Goal: Transaction & Acquisition: Purchase product/service

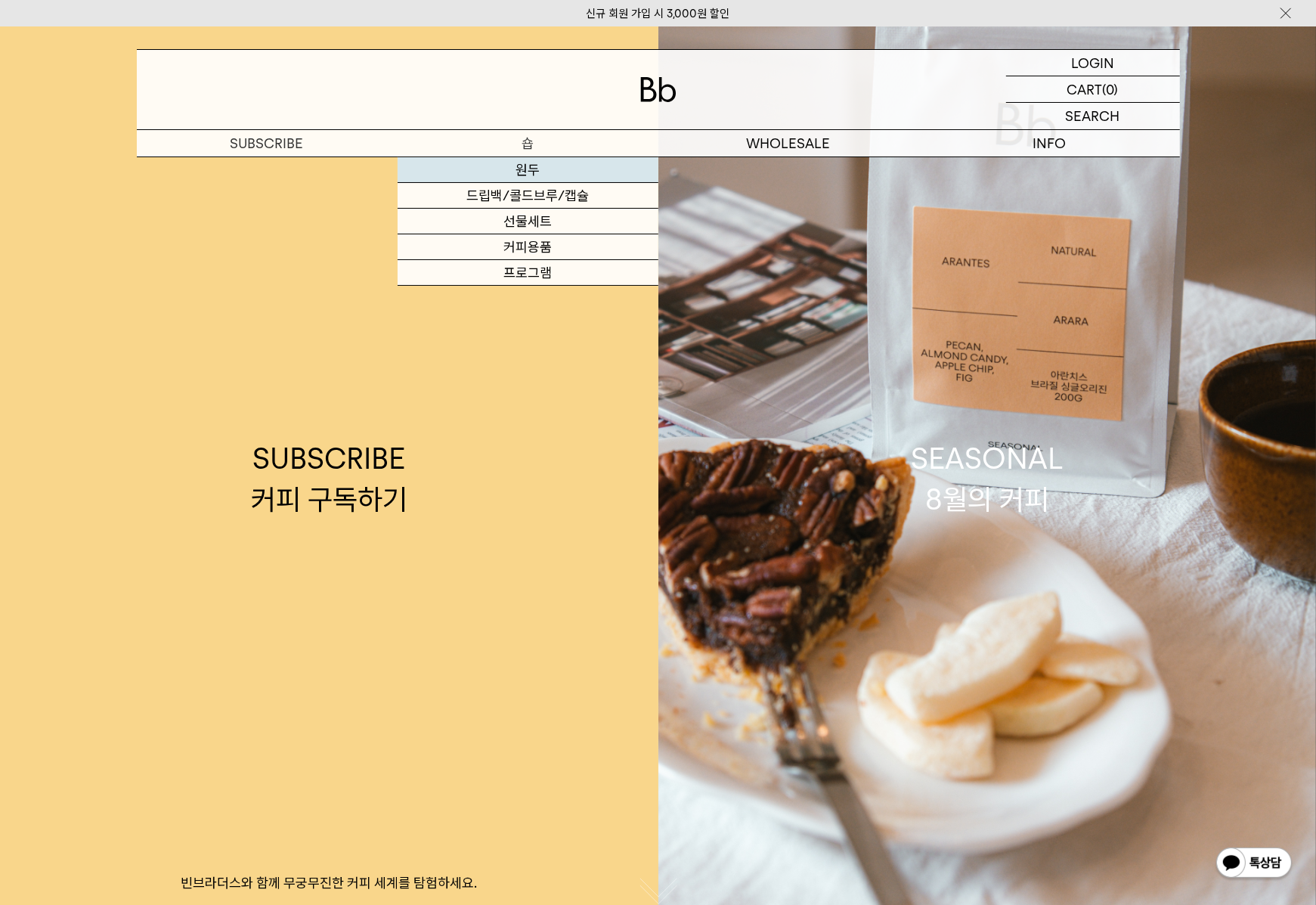
click at [534, 170] on link "원두" at bounding box center [528, 170] width 261 height 26
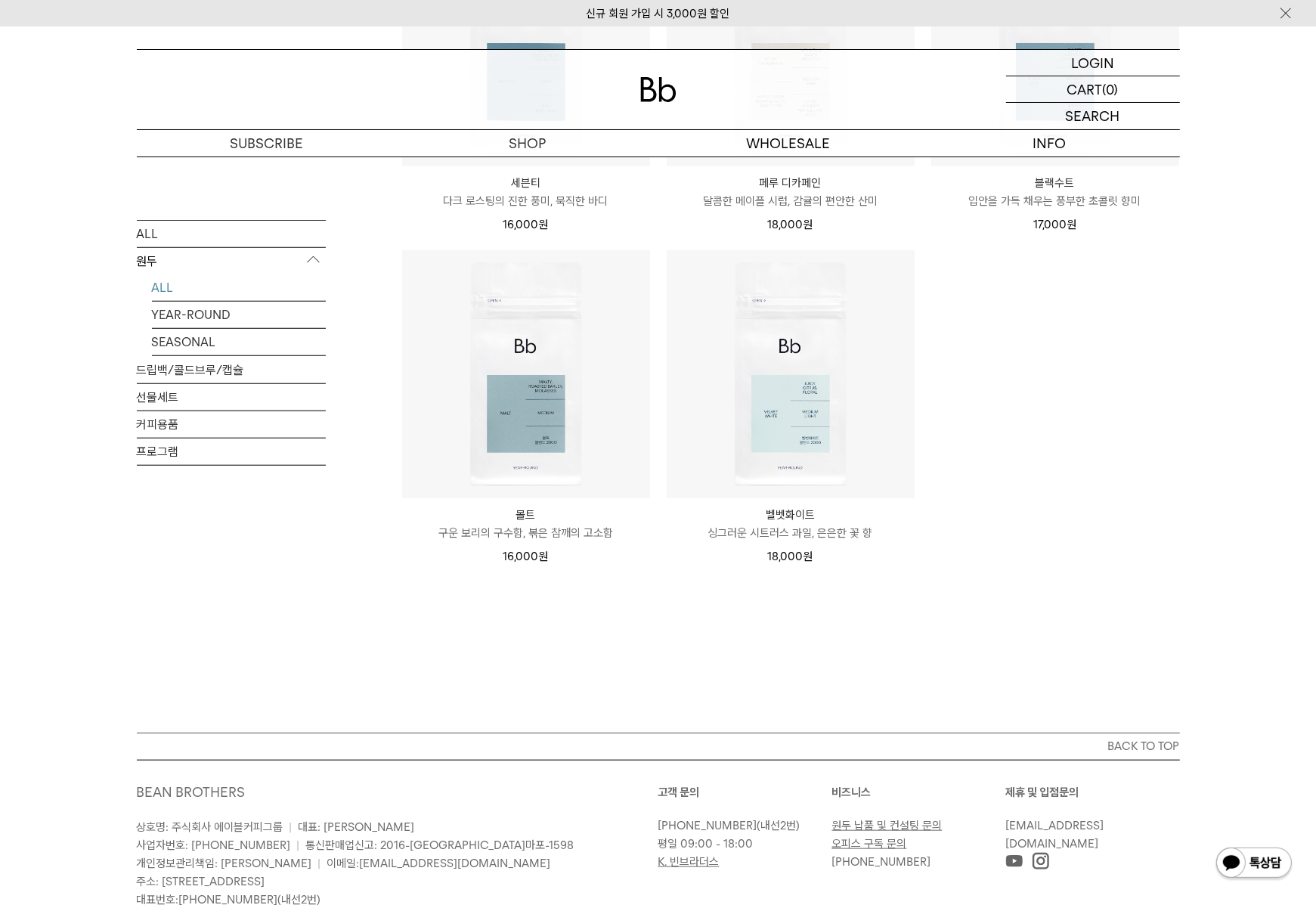
scroll to position [1182, 0]
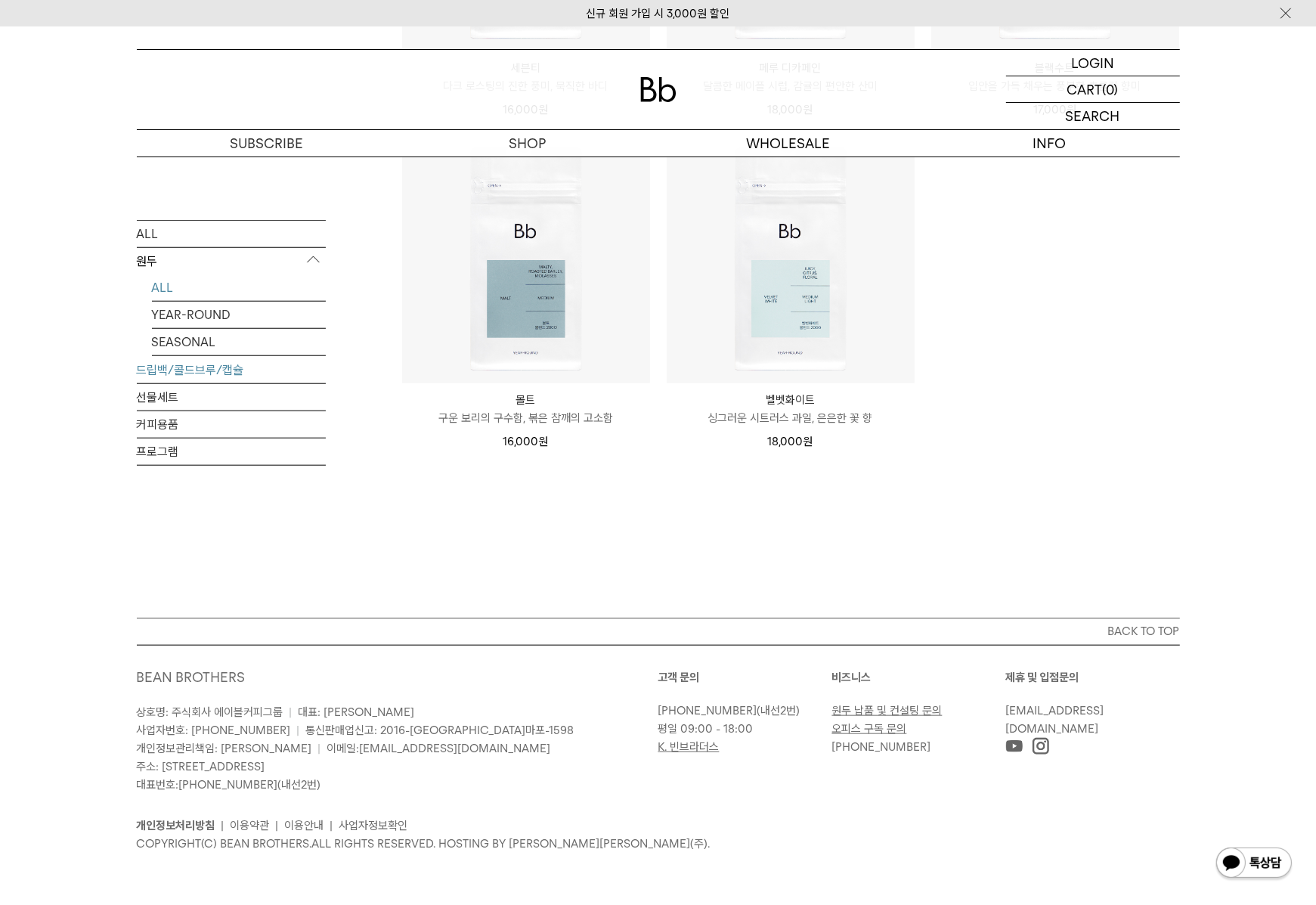
click at [197, 376] on link "드립백/콜드브루/캡슐" at bounding box center [230, 369] width 189 height 27
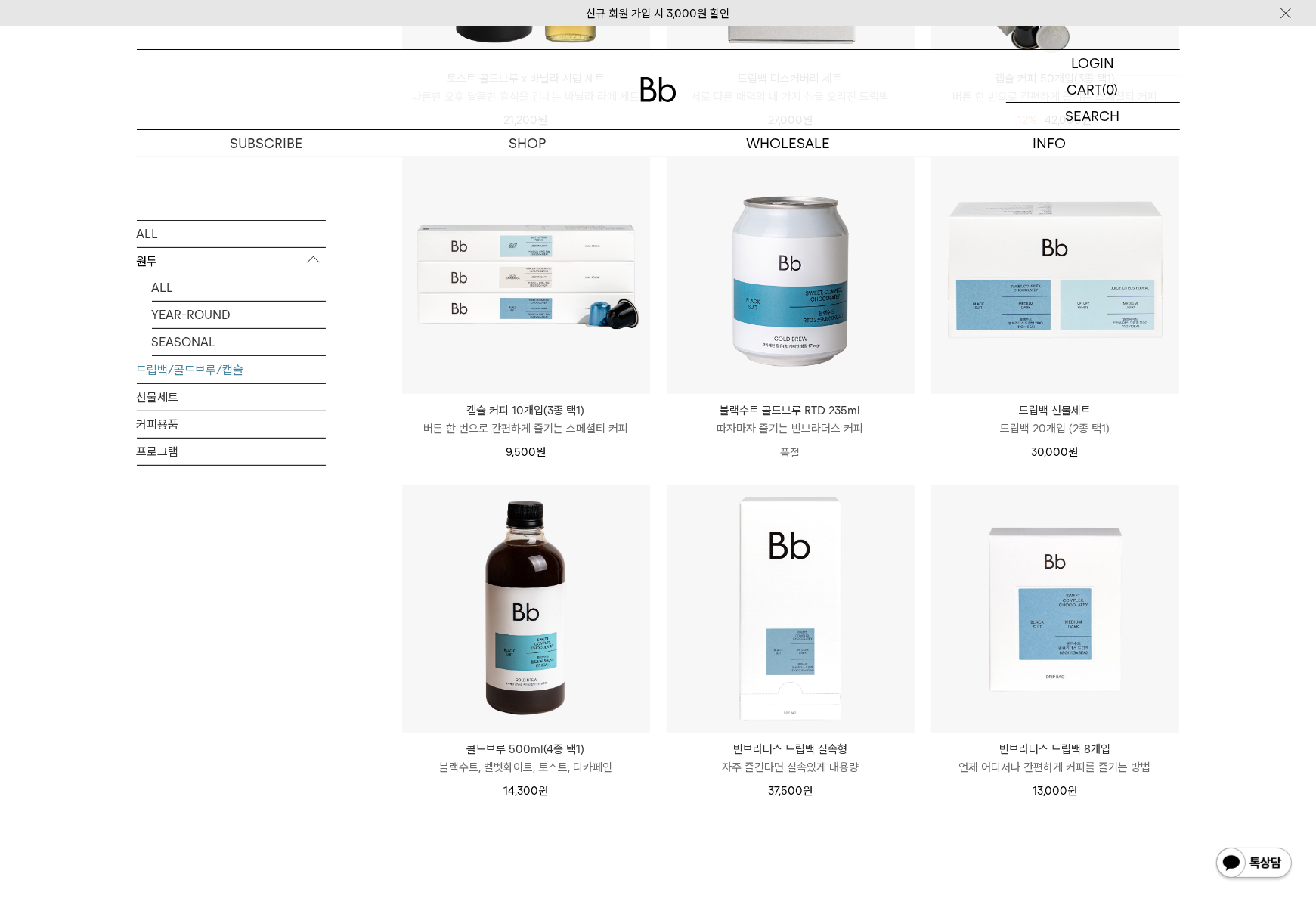
scroll to position [681, 0]
